Goal: Information Seeking & Learning: Check status

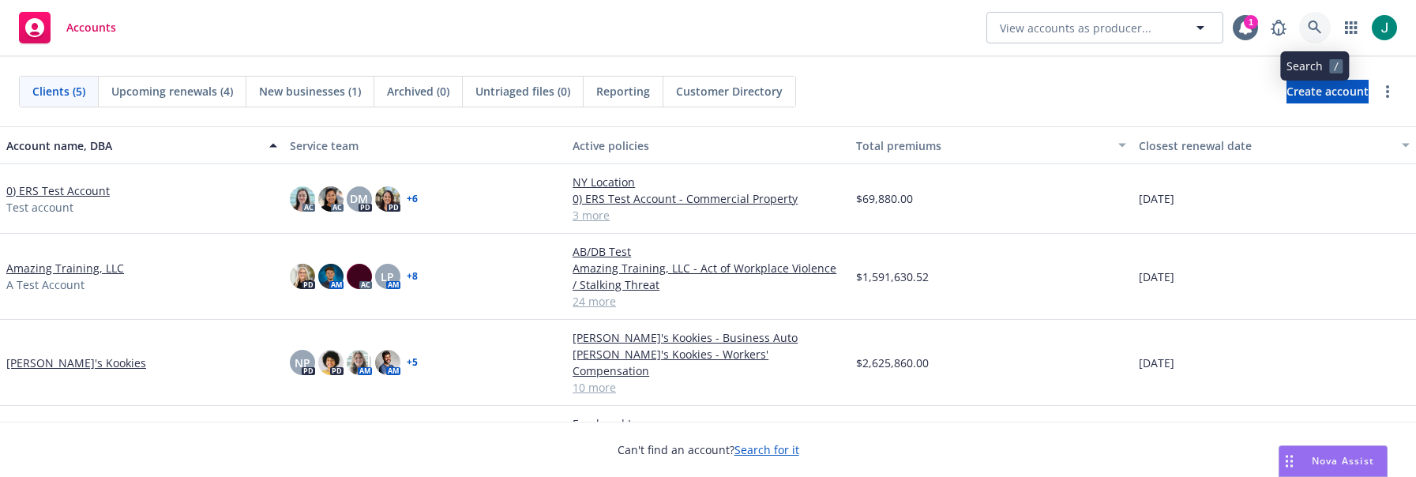
click at [1305, 21] on link at bounding box center [1315, 28] width 32 height 32
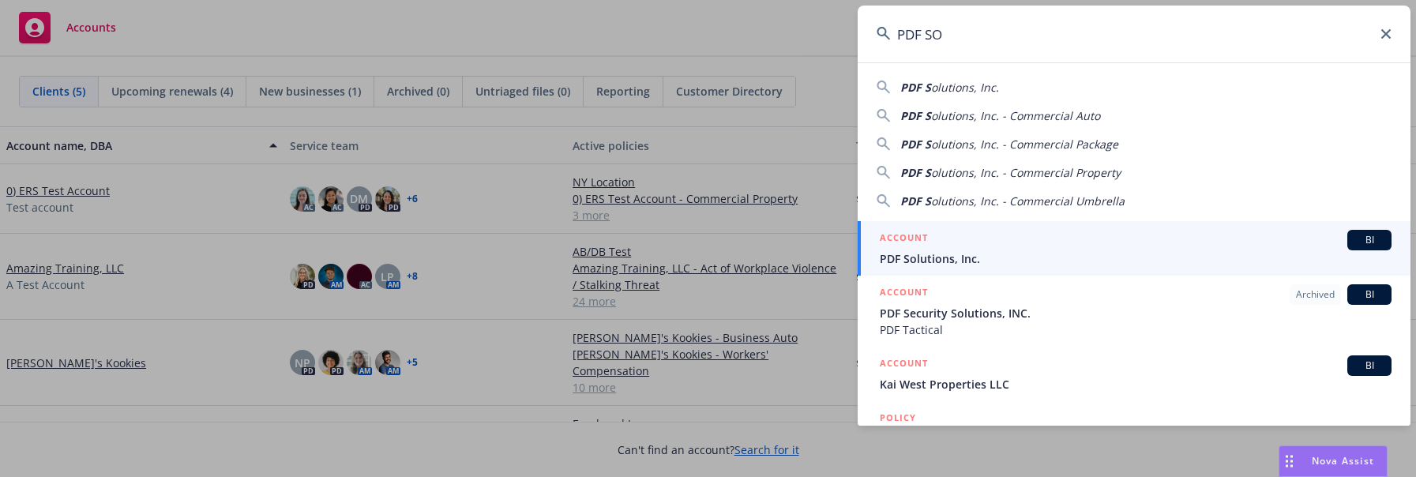
type input "PDF SO"
click at [961, 253] on span "PDF Solutions, Inc." at bounding box center [1136, 258] width 512 height 17
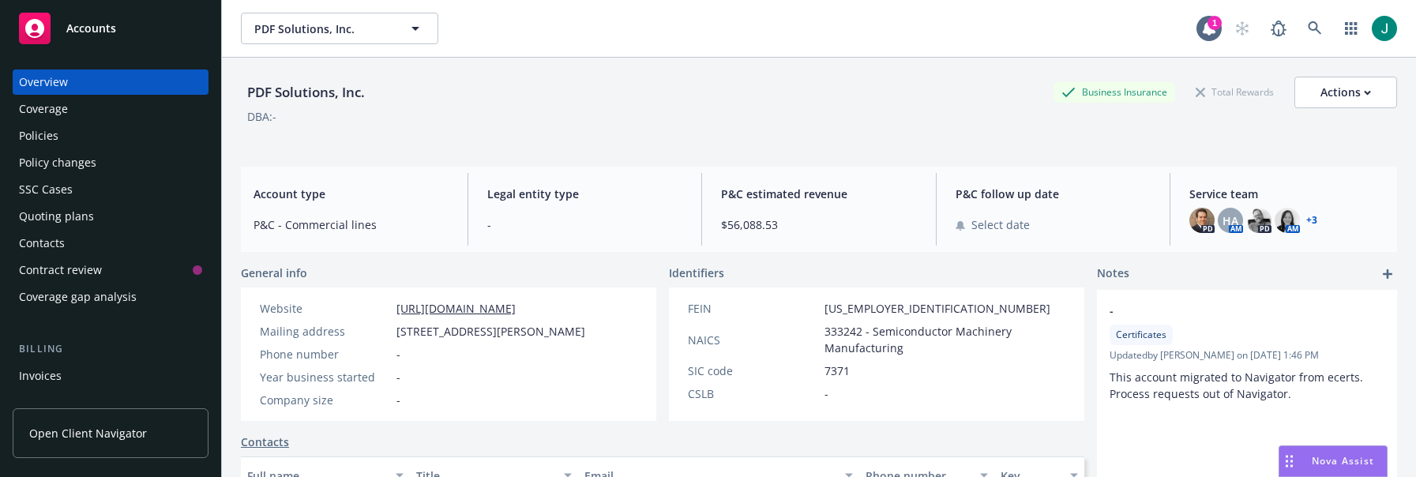
click at [39, 132] on div "Policies" at bounding box center [38, 135] width 39 height 25
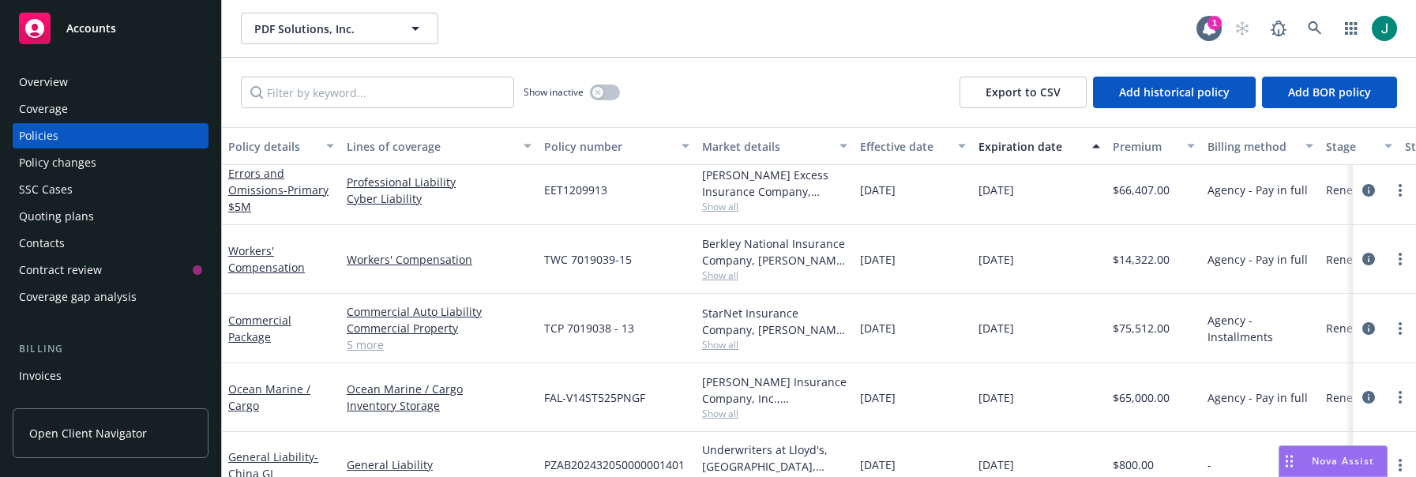
scroll to position [1060, 0]
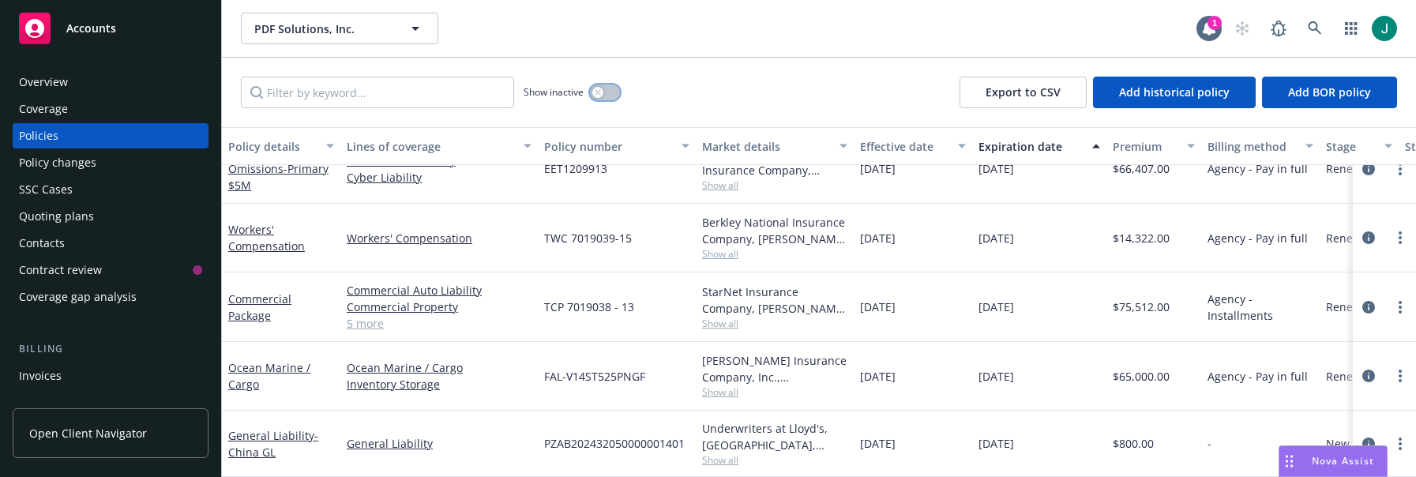
click at [599, 91] on icon "button" at bounding box center [598, 92] width 6 height 6
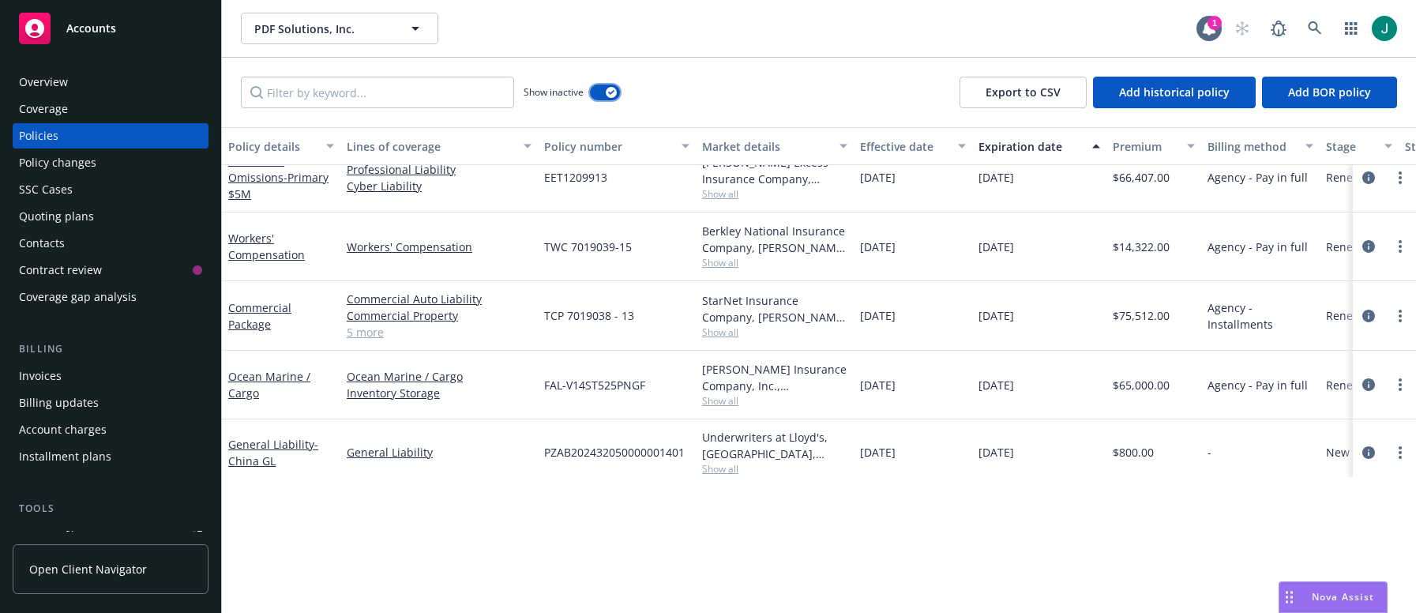
scroll to position [3967, 0]
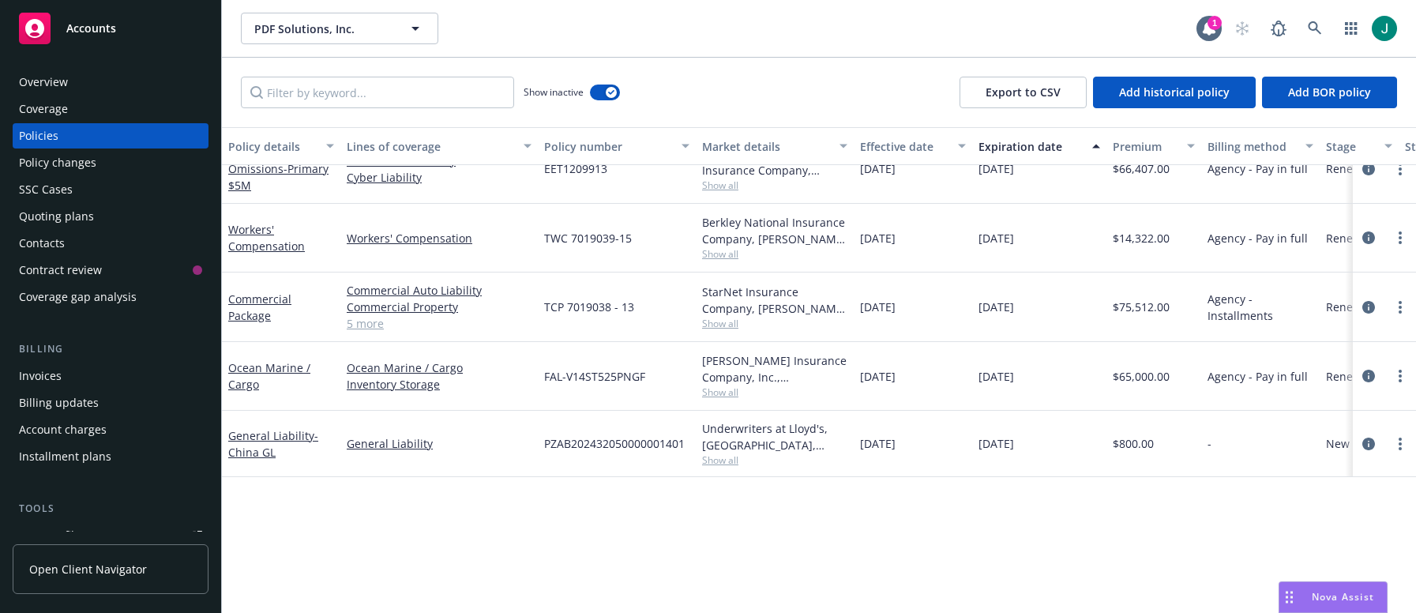
click at [1044, 144] on div "Expiration date" at bounding box center [1031, 146] width 104 height 17
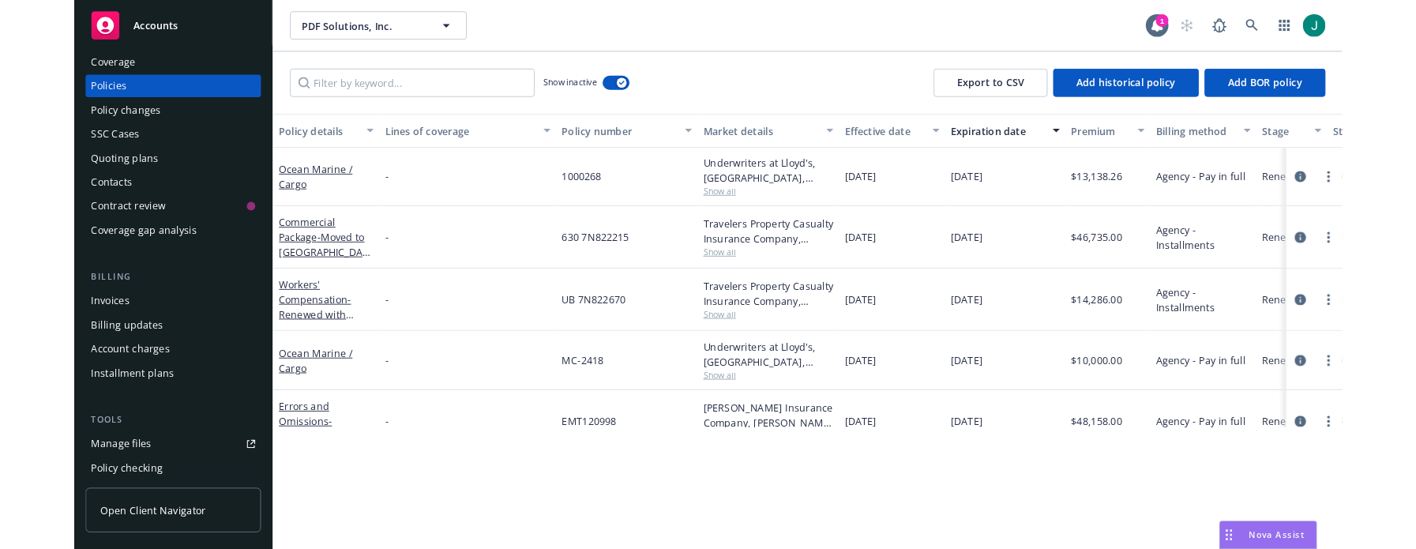
scroll to position [0, 0]
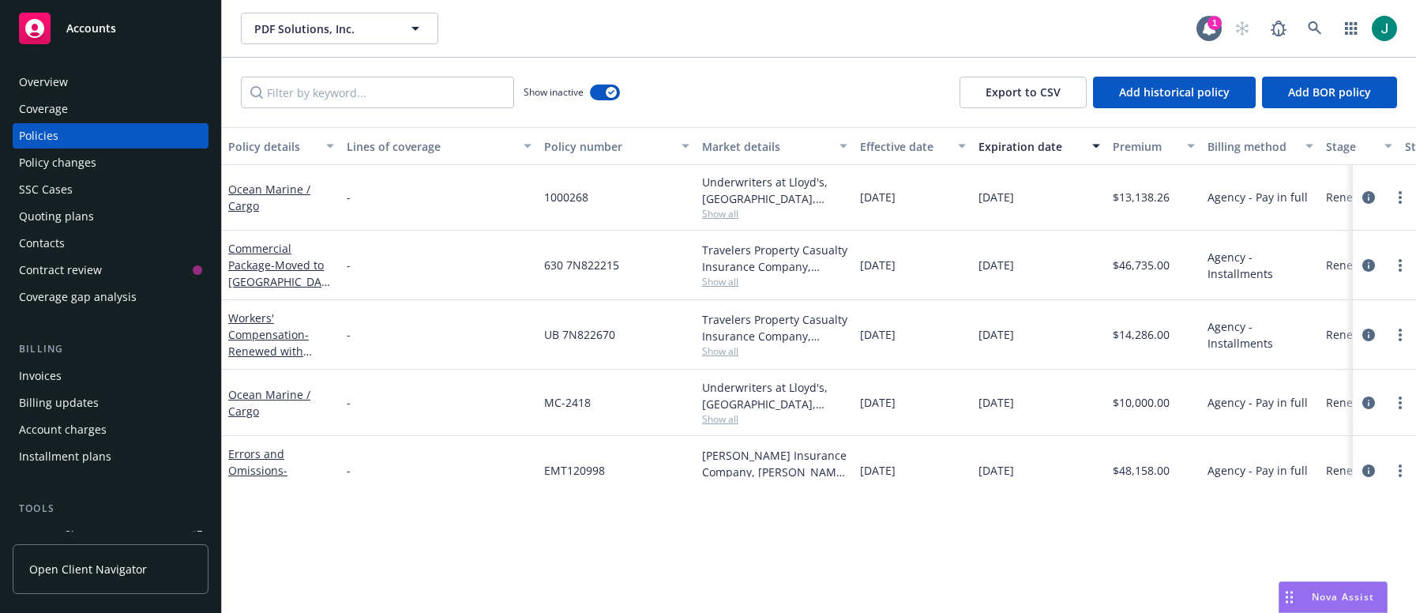
click at [1006, 8] on div "PDF Solutions, Inc. PDF Solutions, Inc. 1" at bounding box center [819, 28] width 1194 height 57
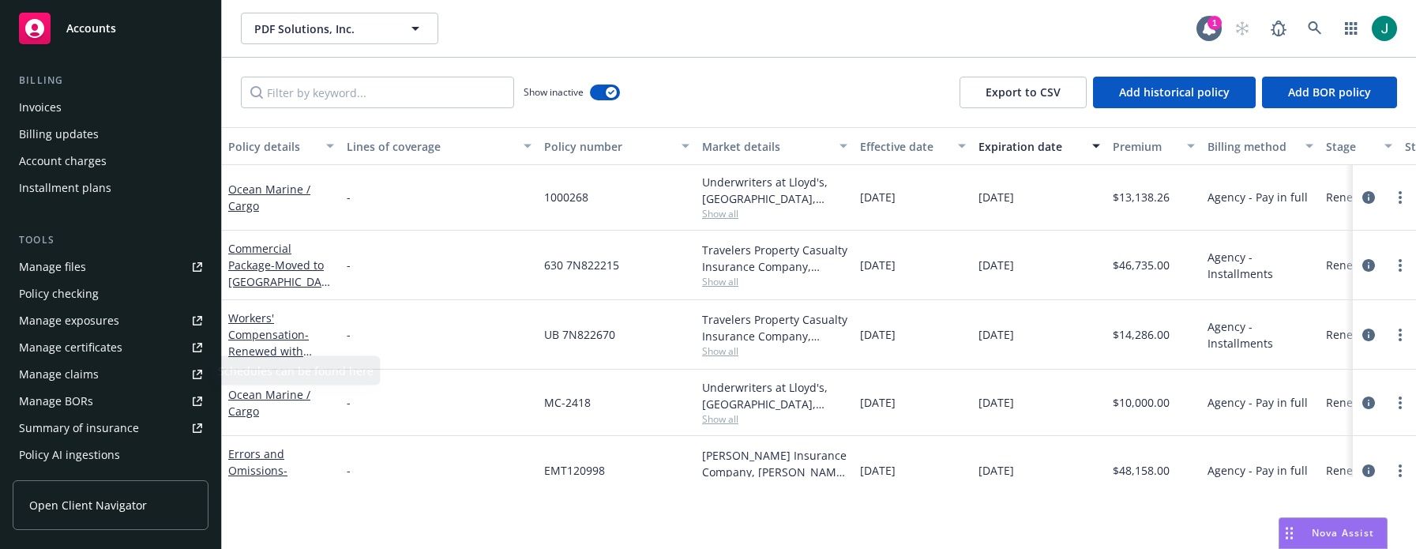
scroll to position [218, 0]
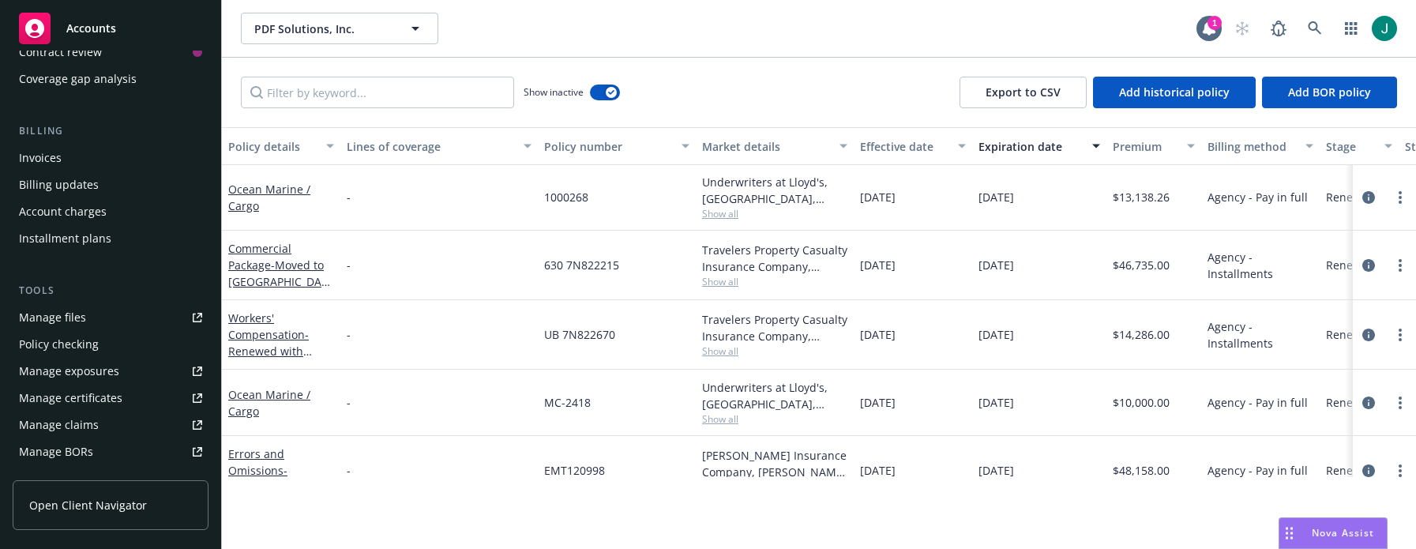
click at [87, 205] on div "Account charges" at bounding box center [63, 211] width 88 height 25
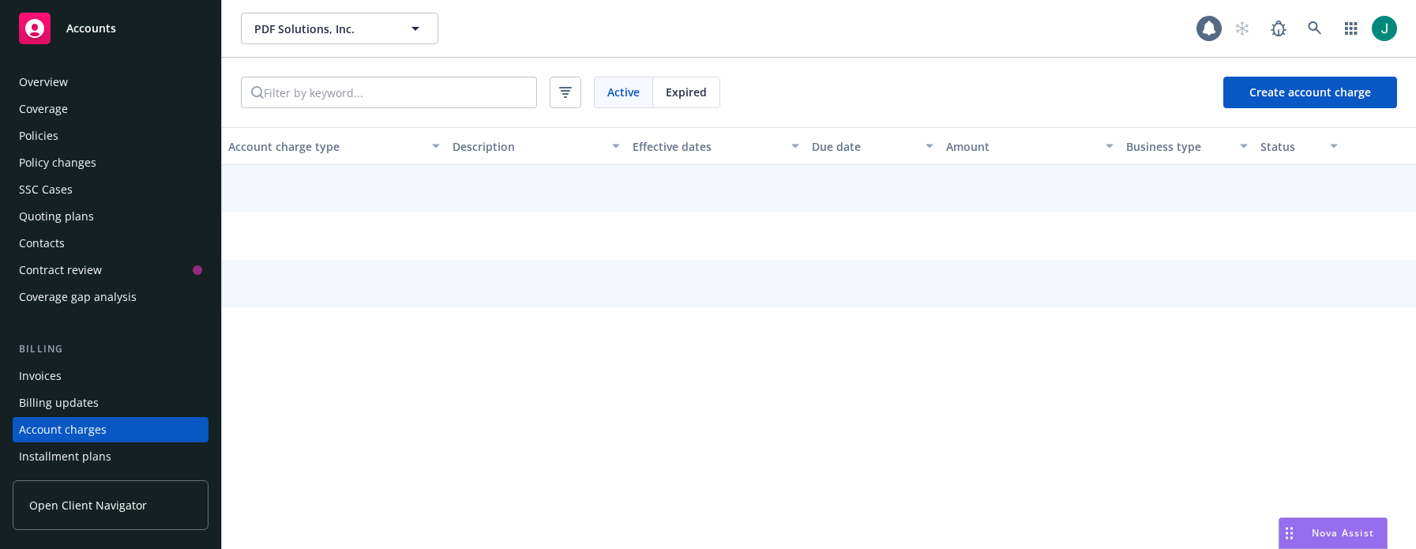
scroll to position [130, 0]
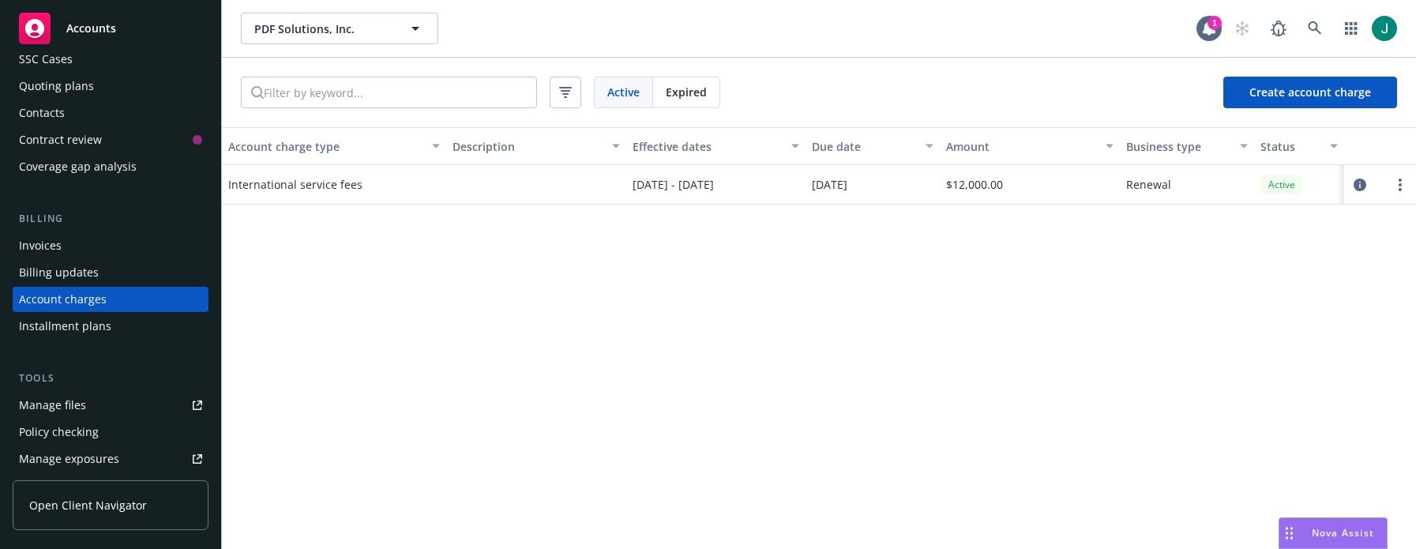
click at [694, 94] on span "Expired" at bounding box center [686, 92] width 41 height 17
click at [630, 93] on span "Active" at bounding box center [623, 92] width 32 height 17
click at [315, 215] on div "Account charge type Description Effective dates Due date Amount Business type S…" at bounding box center [819, 338] width 1194 height 422
click at [45, 245] on div "Invoices" at bounding box center [40, 245] width 43 height 25
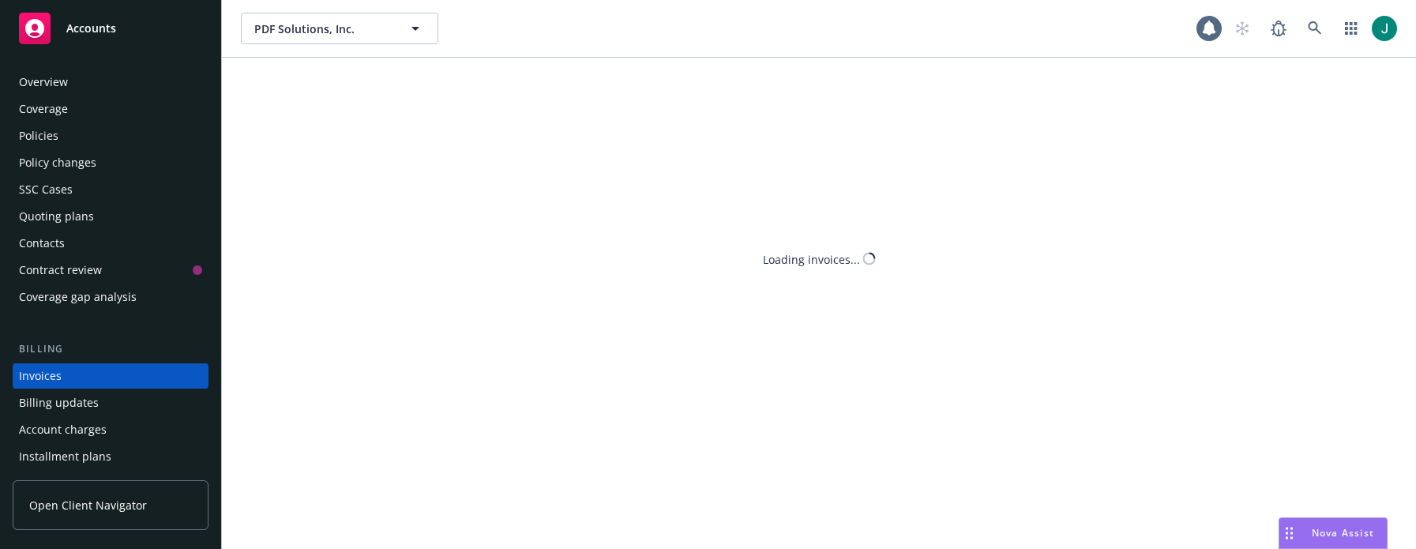
scroll to position [77, 0]
